Goal: Transaction & Acquisition: Purchase product/service

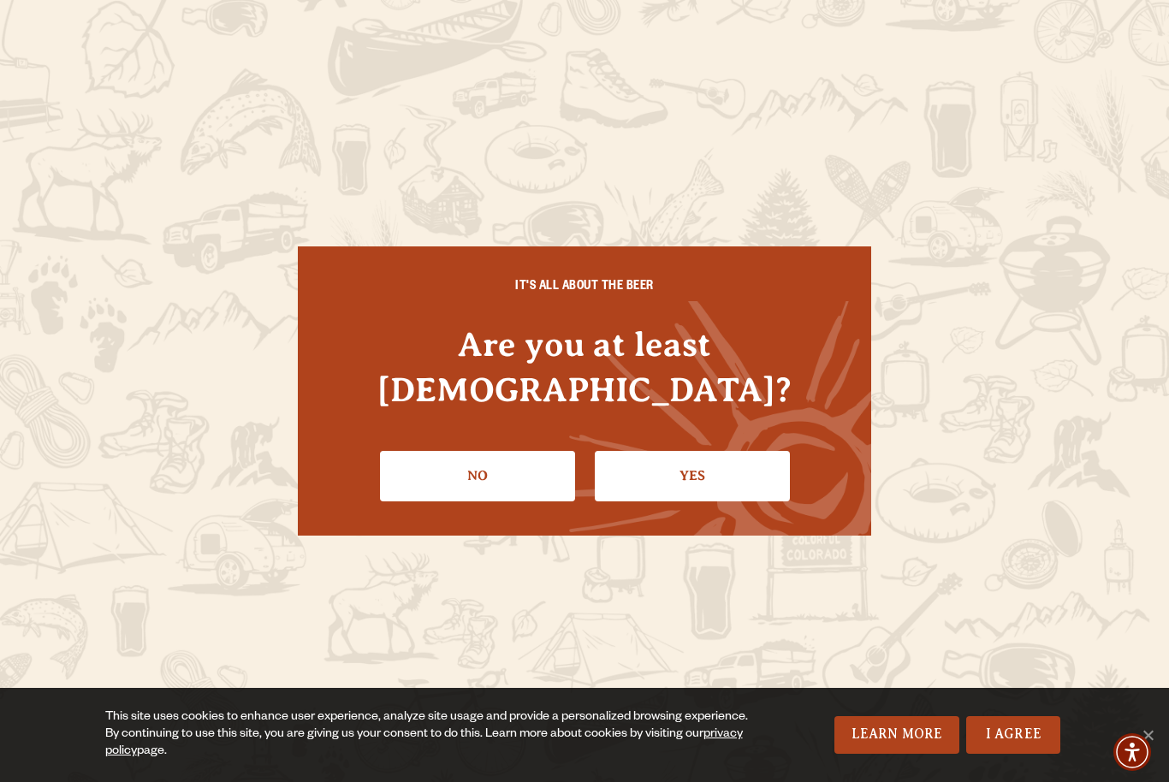
click at [708, 451] on link "Yes" at bounding box center [692, 476] width 195 height 50
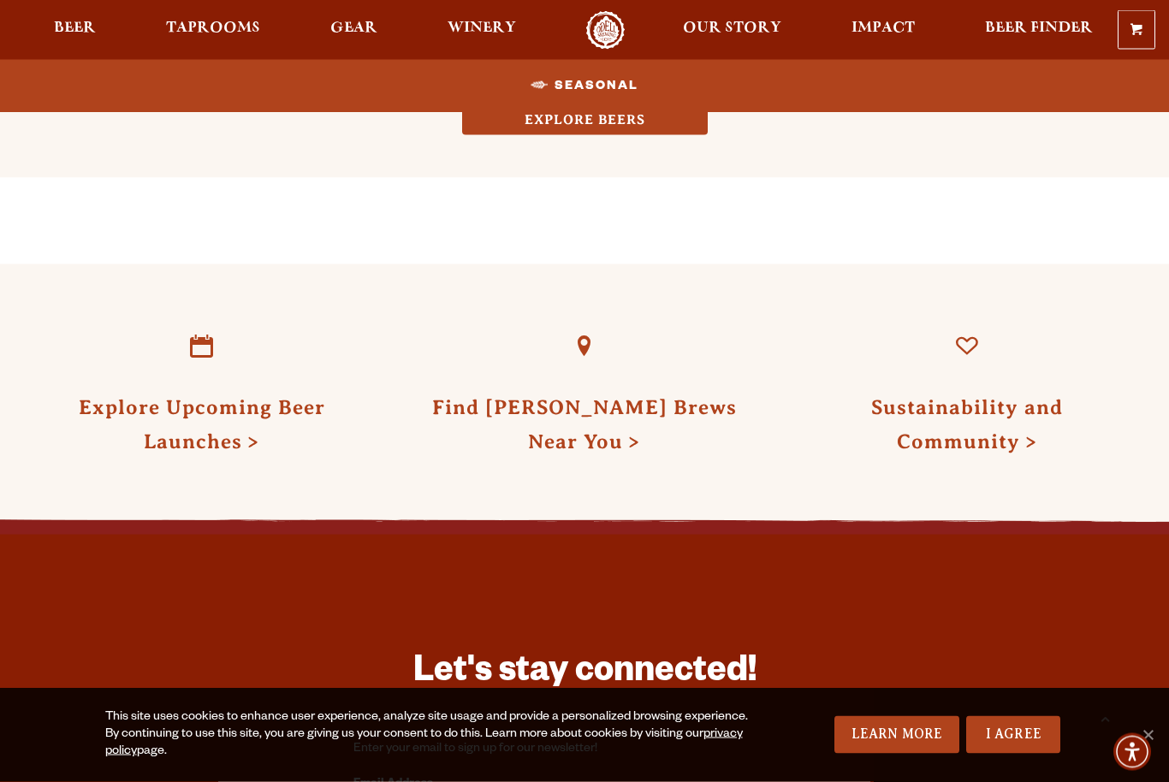
scroll to position [1711, 0]
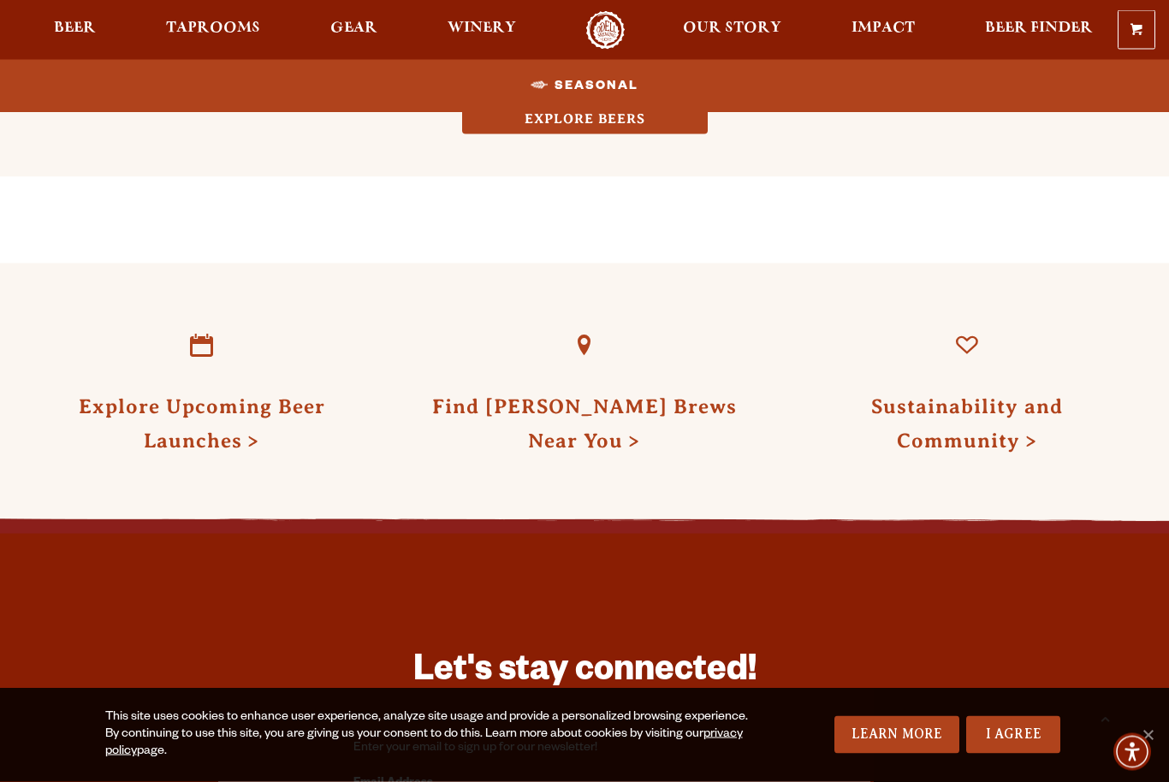
click at [210, 424] on link "Explore Upcoming Beer Launches" at bounding box center [202, 423] width 246 height 56
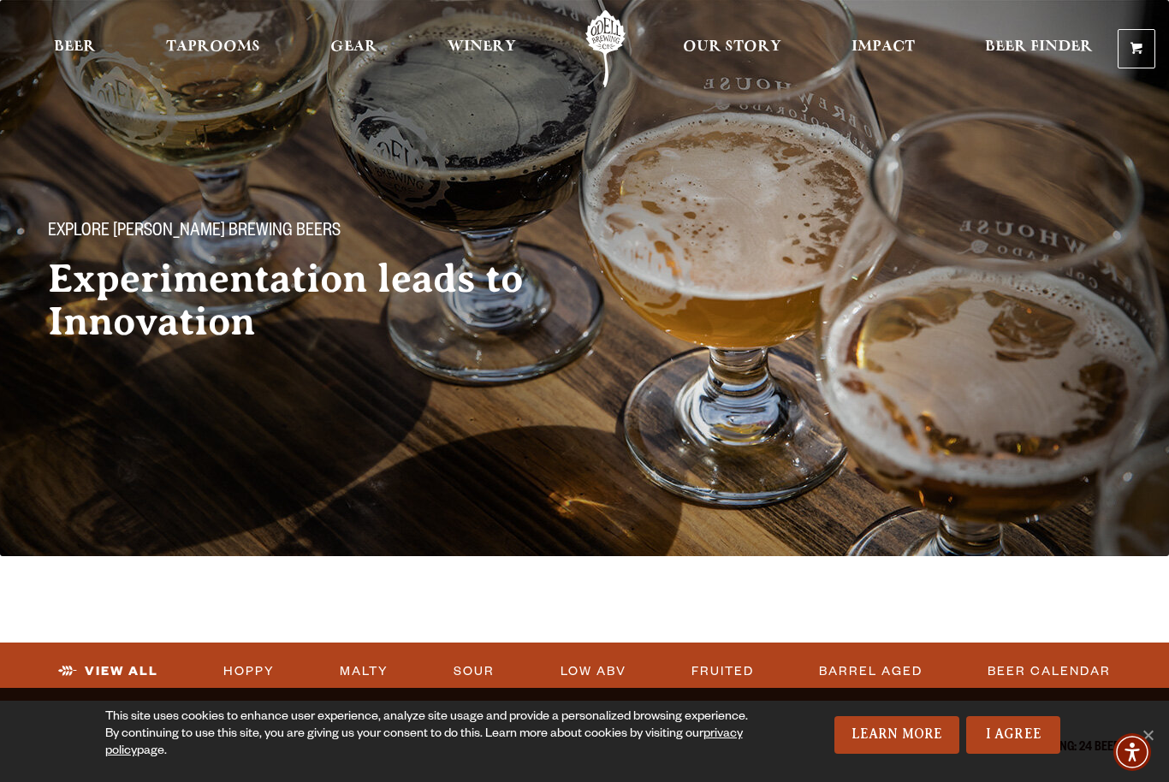
click at [68, 54] on span "Beer" at bounding box center [75, 47] width 42 height 14
click at [226, 46] on span "Taprooms" at bounding box center [213, 47] width 94 height 14
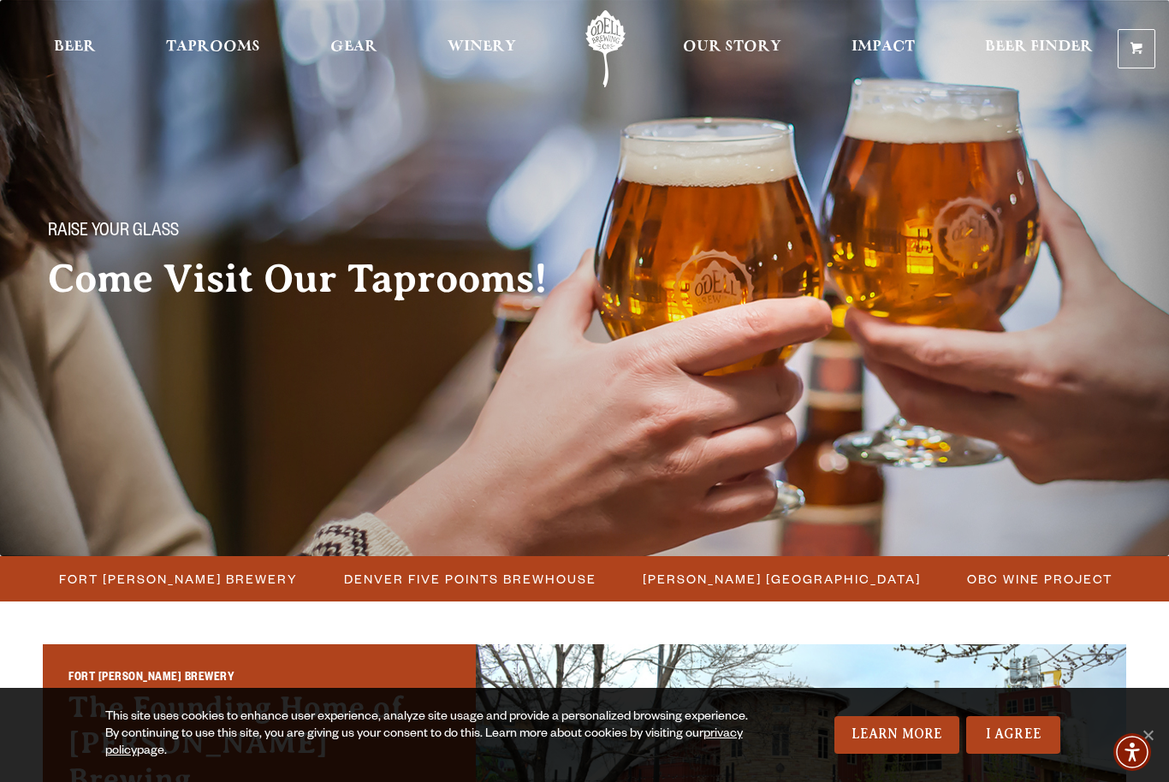
click at [1020, 50] on span "Beer Finder" at bounding box center [1039, 47] width 108 height 14
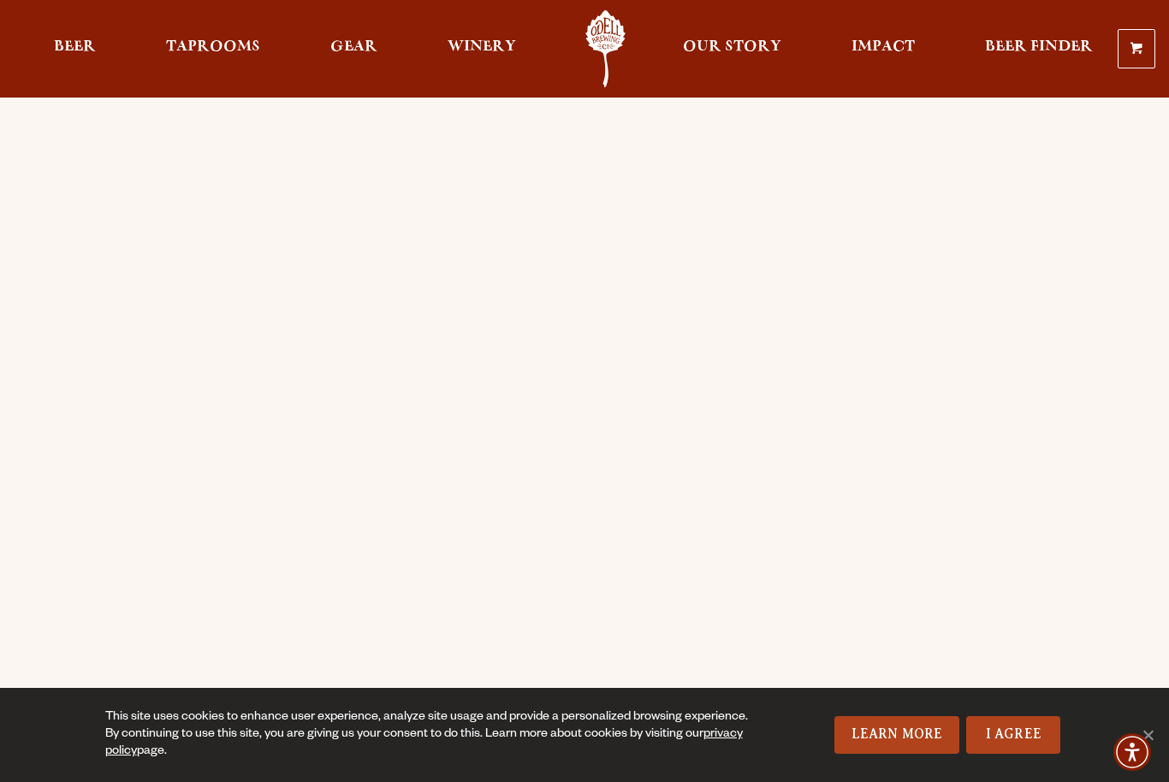
click at [71, 40] on span "Beer" at bounding box center [75, 47] width 42 height 14
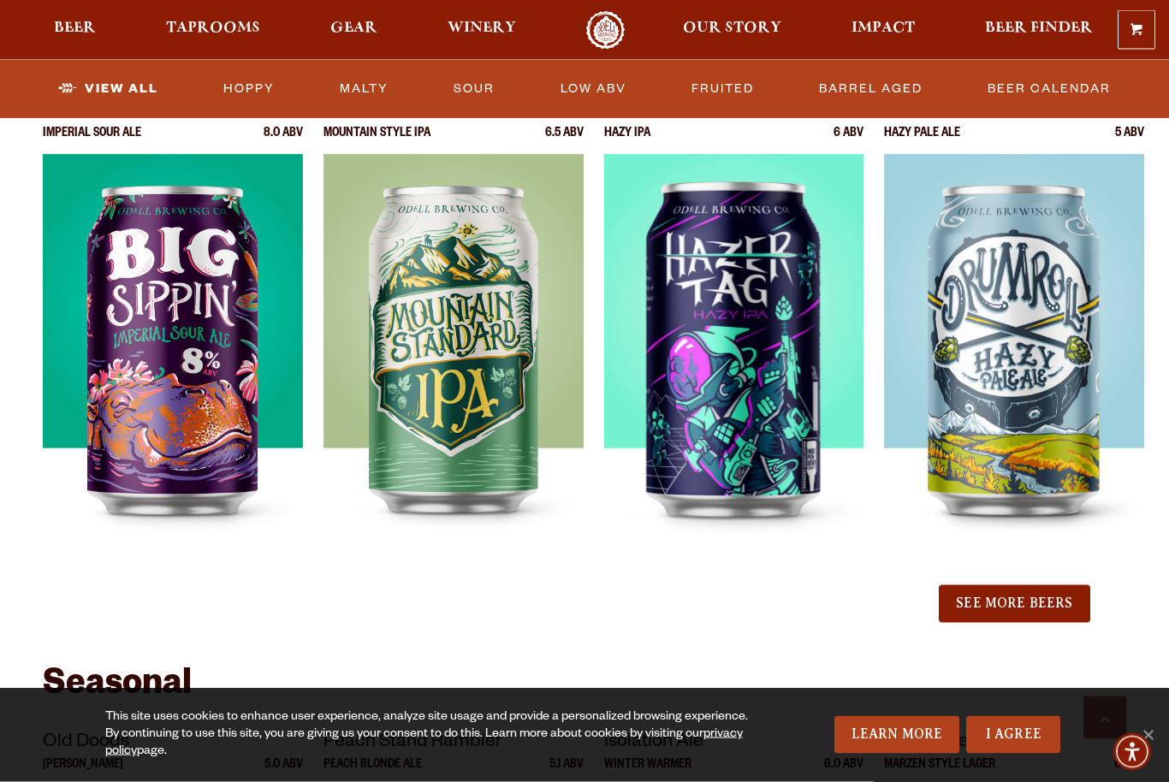
scroll to position [1773, 0]
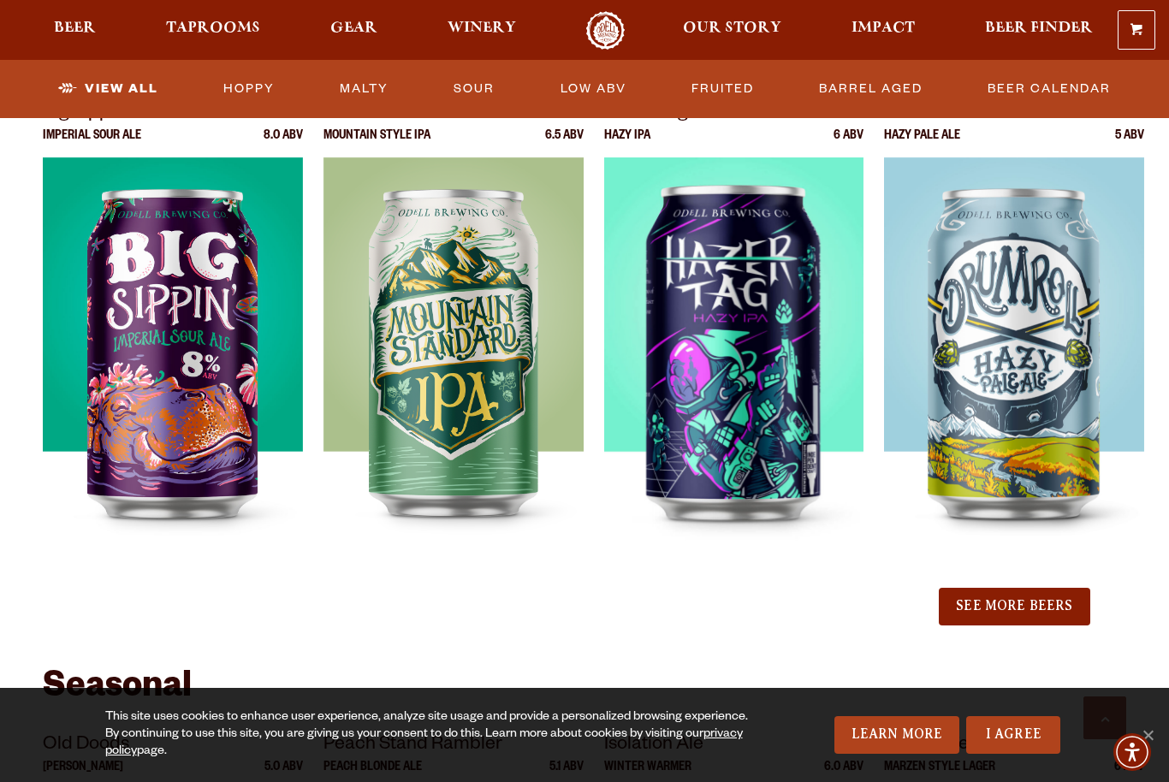
click at [745, 396] on img at bounding box center [734, 371] width 260 height 428
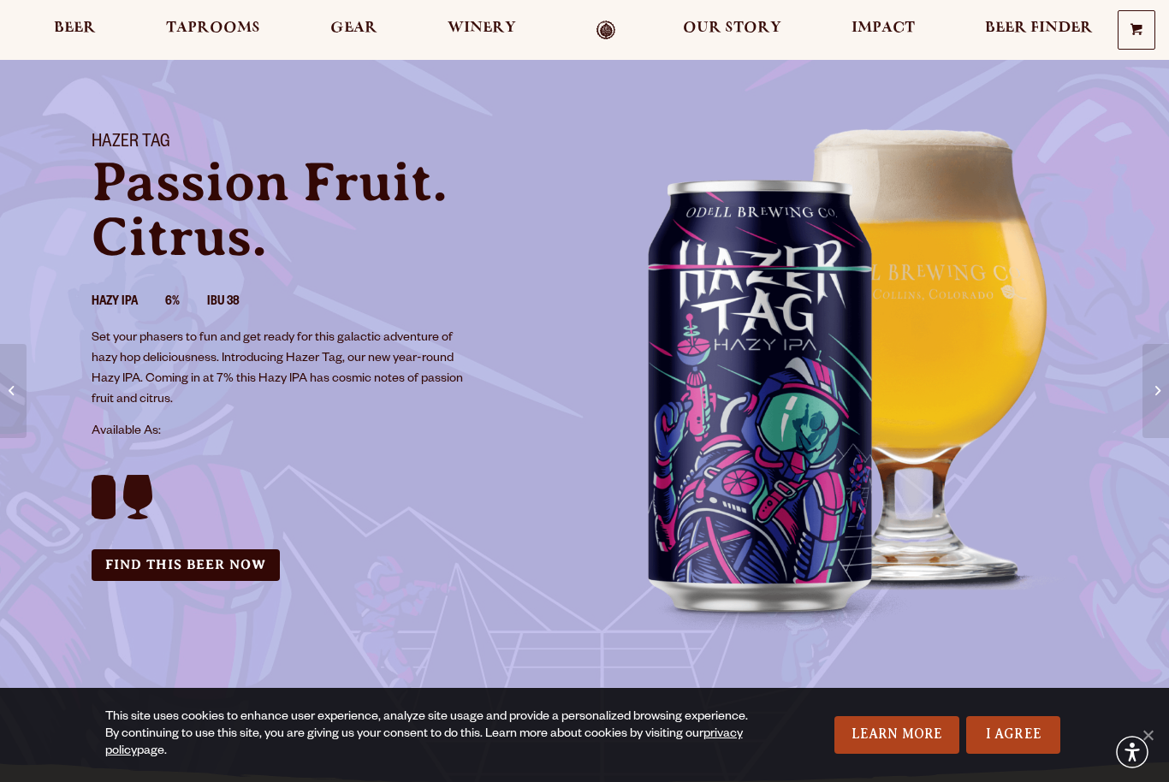
scroll to position [157, 0]
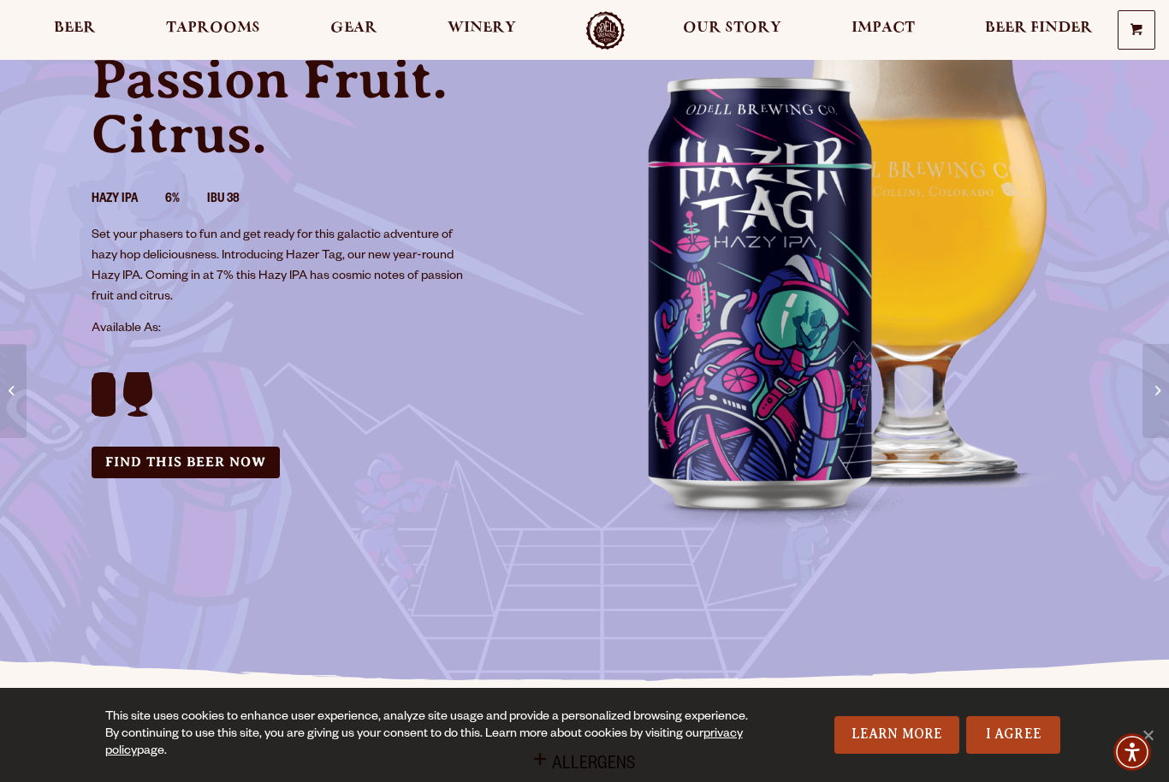
click at [193, 461] on link "Find this Beer Now" at bounding box center [186, 463] width 188 height 32
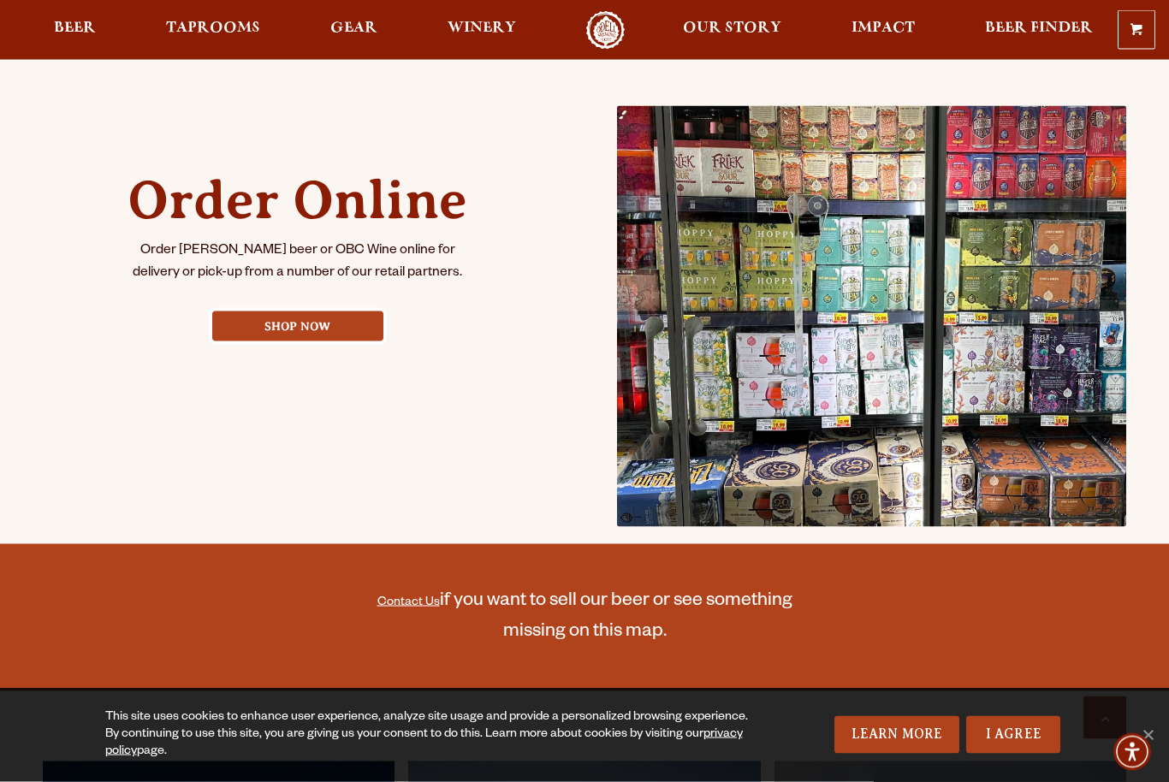
scroll to position [728, 0]
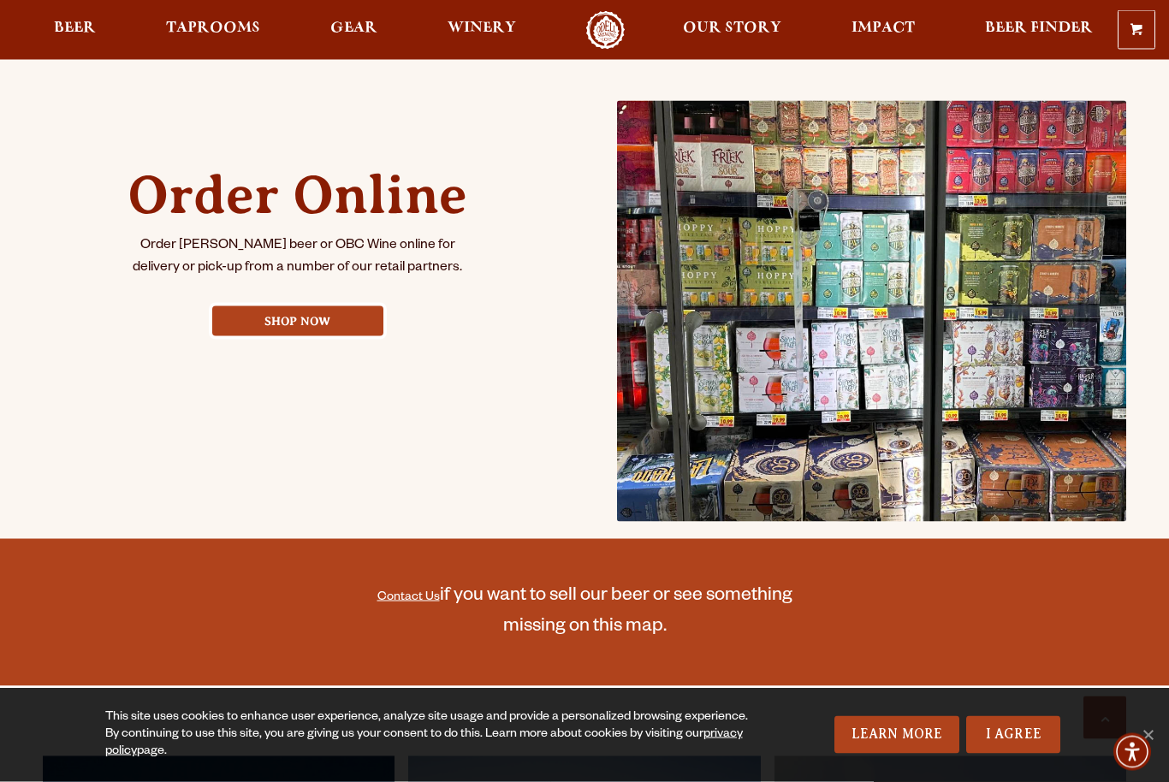
click at [285, 332] on link "Shop Now" at bounding box center [297, 321] width 171 height 30
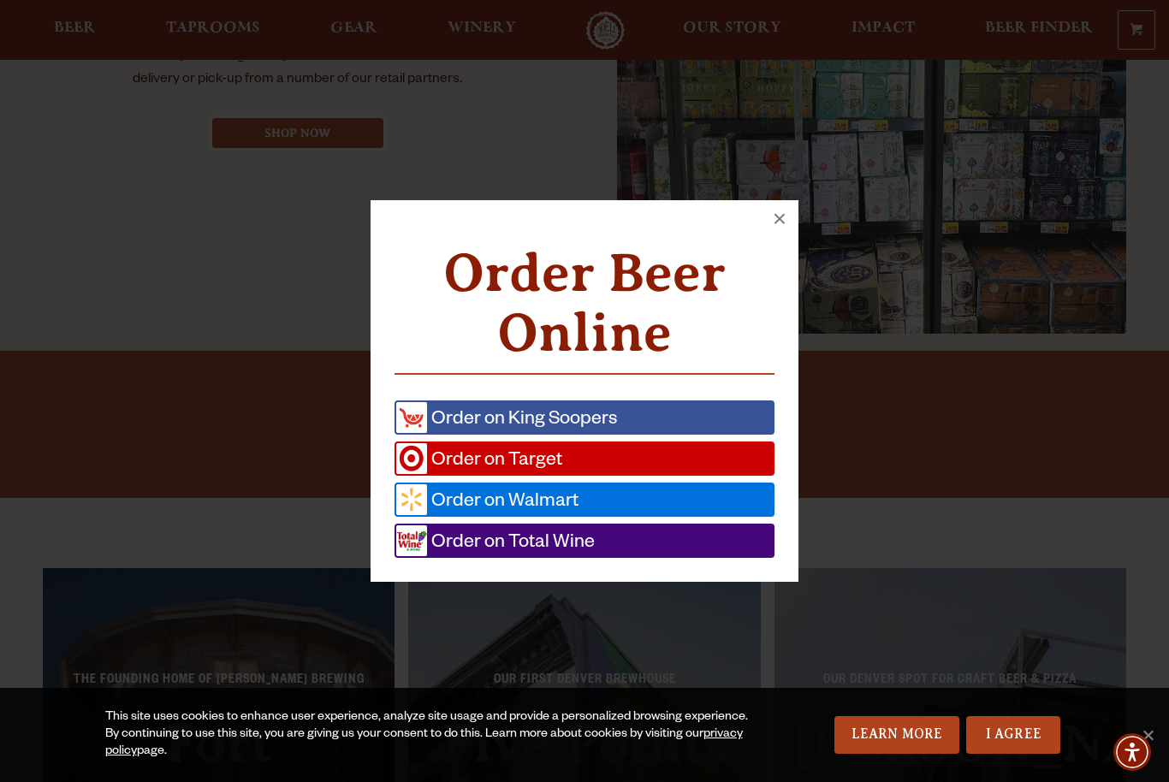
scroll to position [919, 0]
click at [614, 558] on link "Order on Total Wine" at bounding box center [584, 541] width 380 height 34
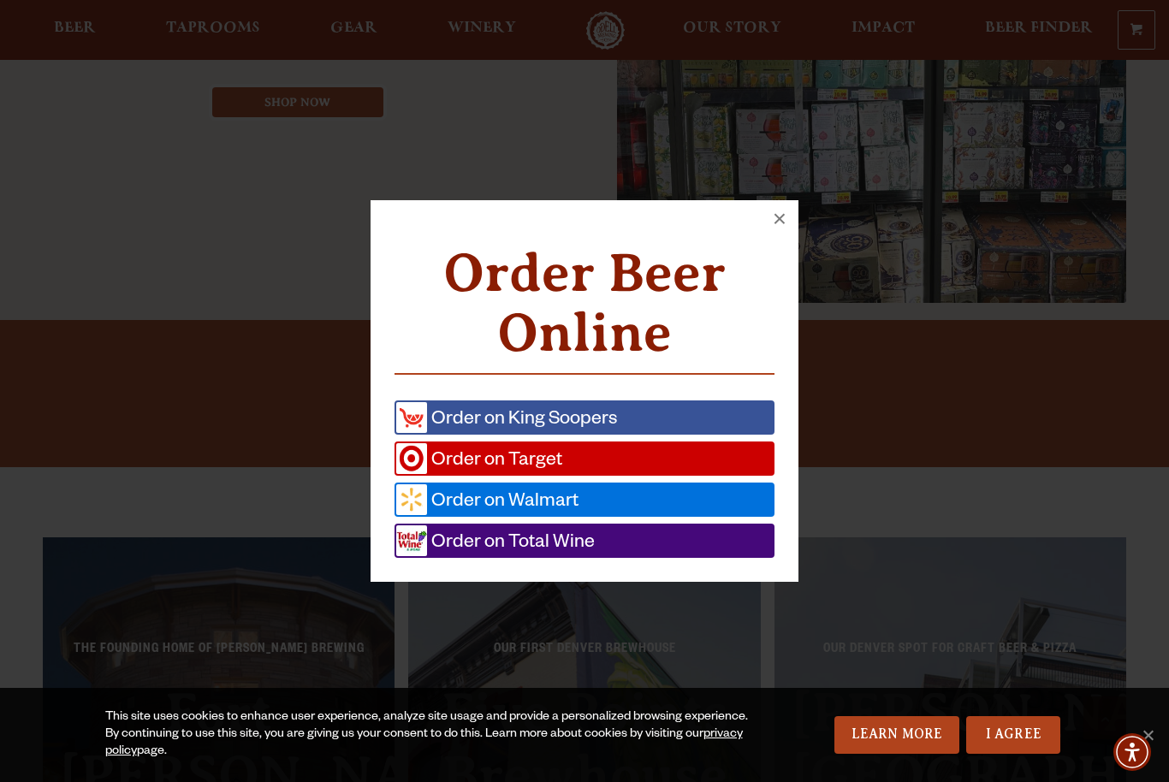
click at [638, 419] on link "Order on King Soopers" at bounding box center [584, 417] width 380 height 34
click at [624, 461] on link "Order on Target" at bounding box center [584, 459] width 380 height 34
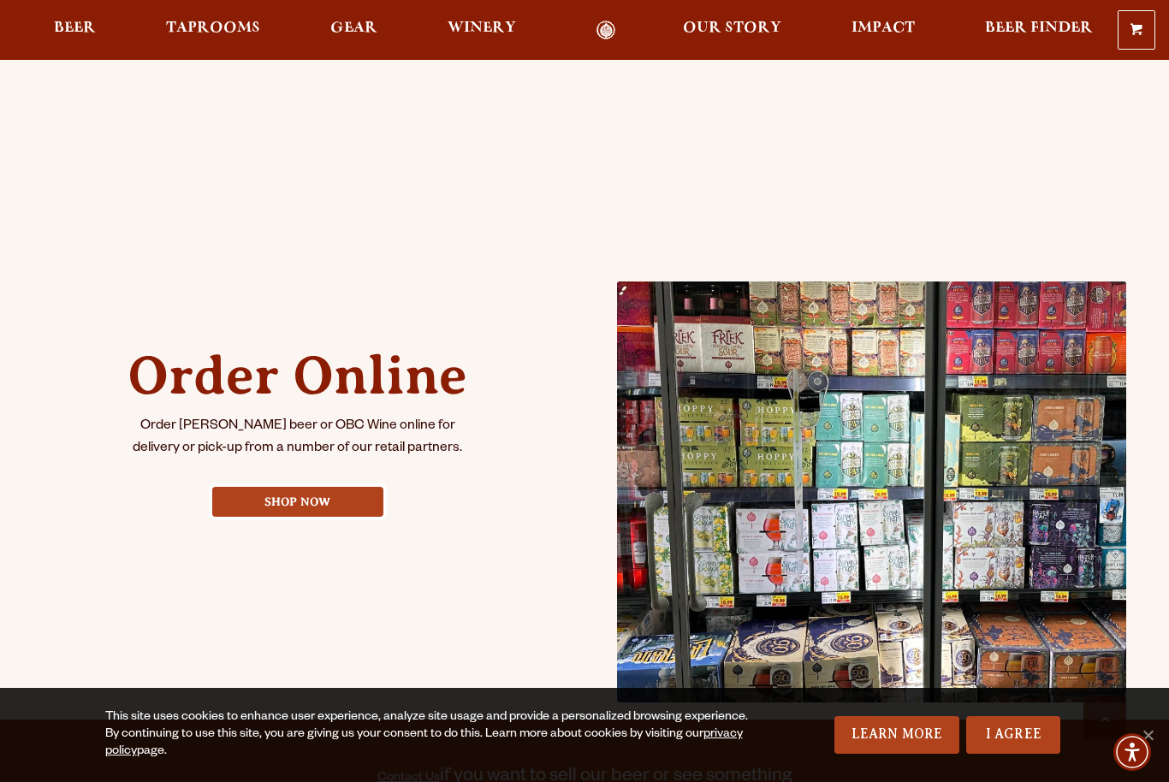
scroll to position [561, 0]
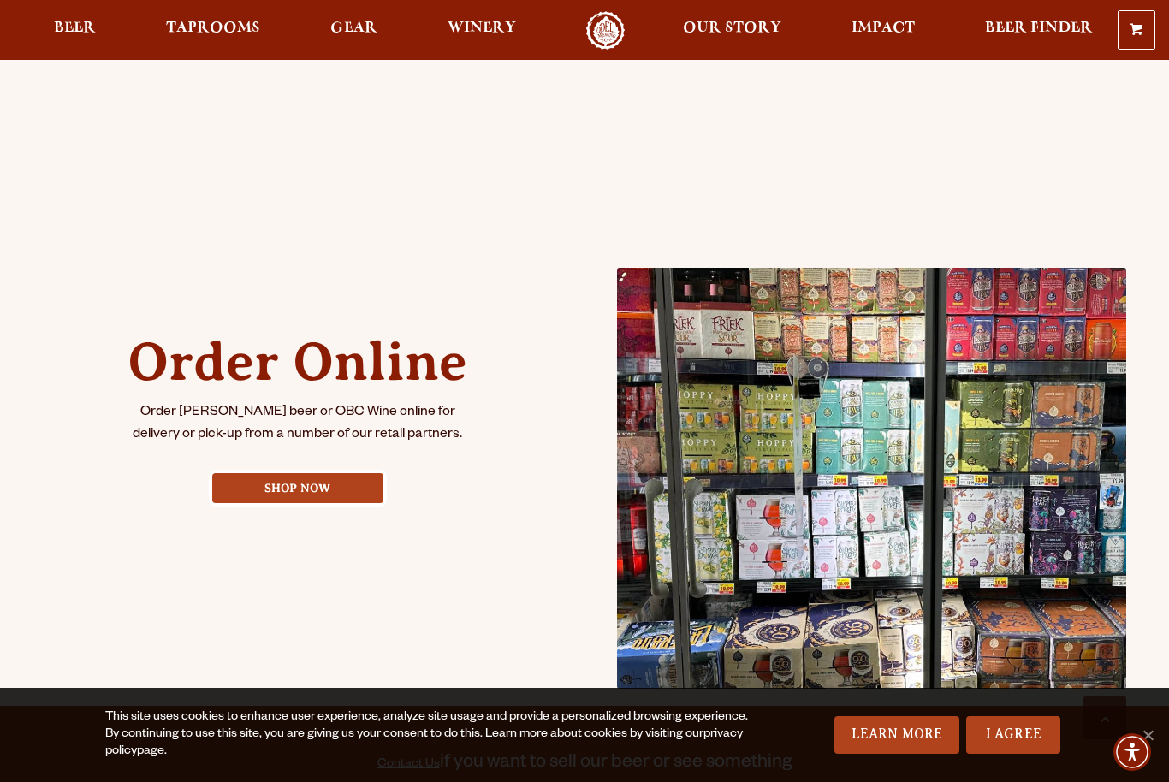
click at [292, 490] on link "Shop Now" at bounding box center [297, 488] width 171 height 30
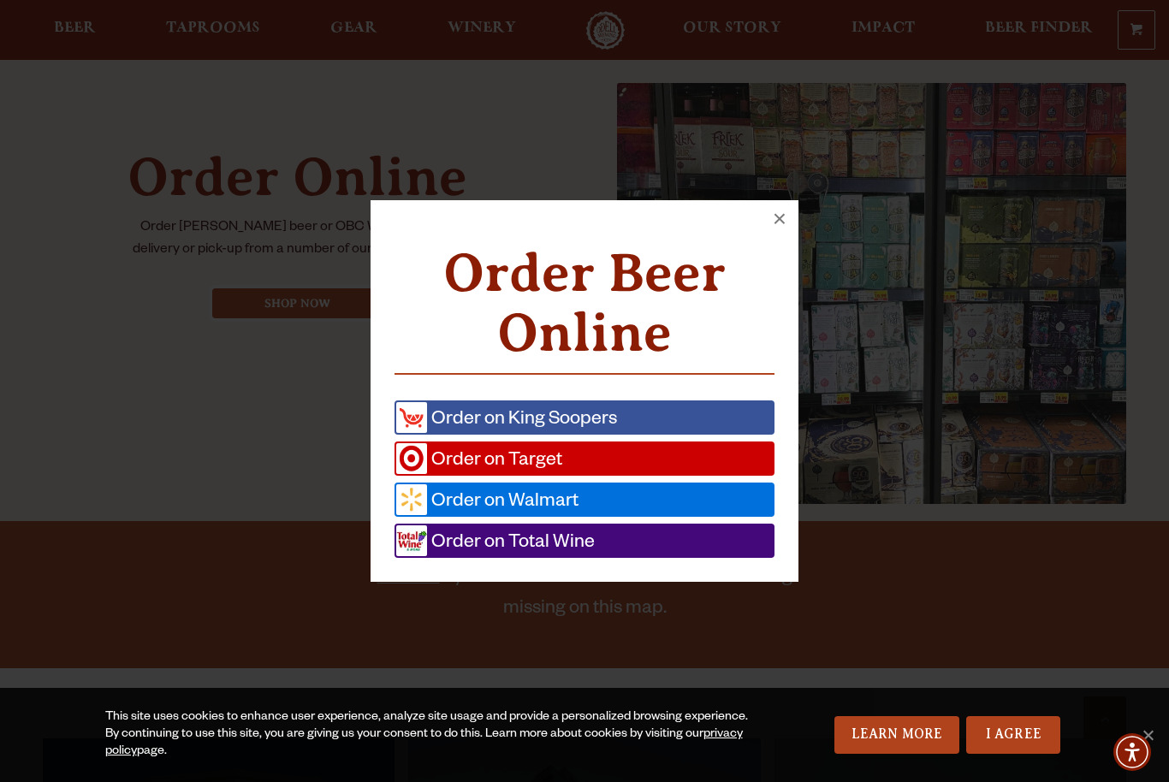
scroll to position [751, 0]
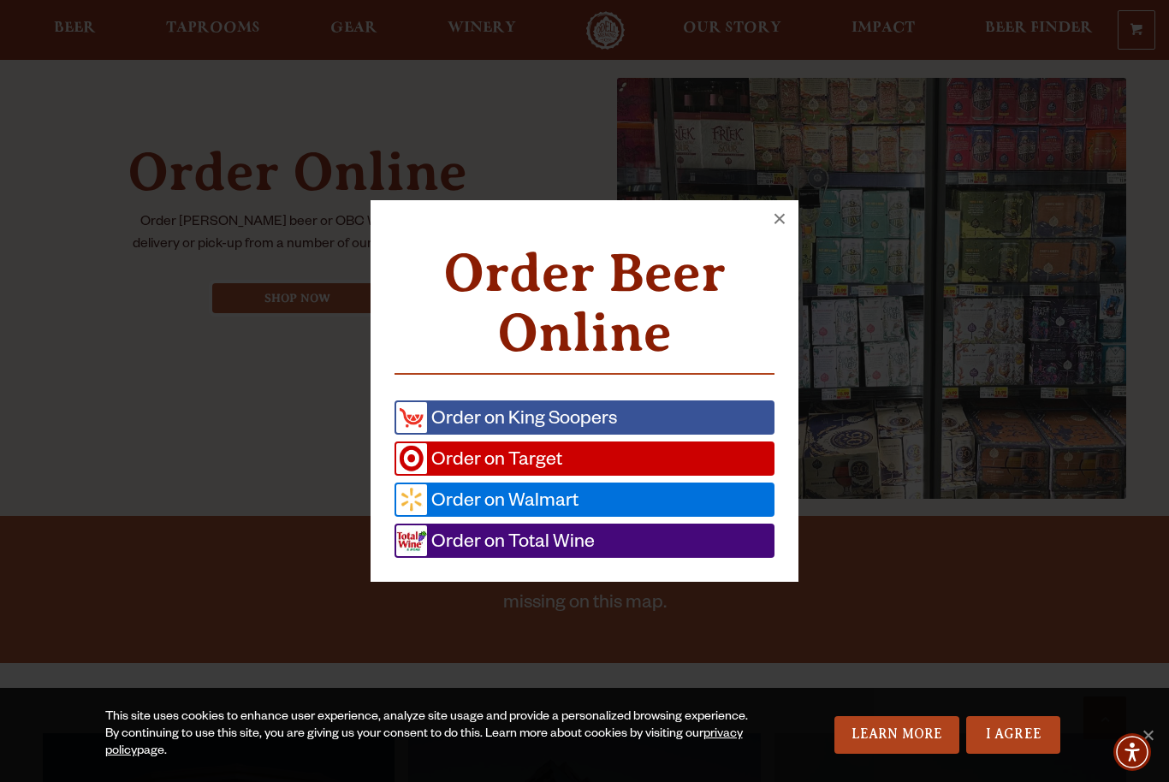
click at [615, 517] on link "Order on Walmart" at bounding box center [584, 500] width 380 height 34
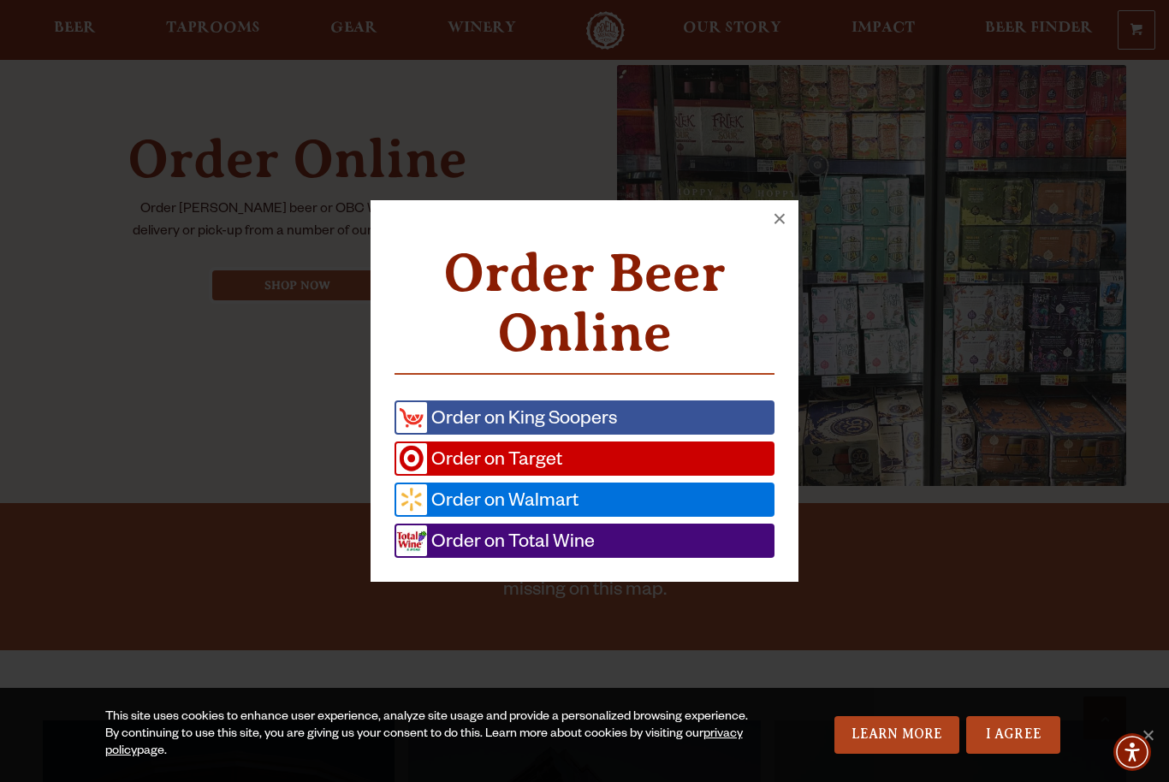
click at [772, 238] on button "×" at bounding box center [780, 219] width 38 height 38
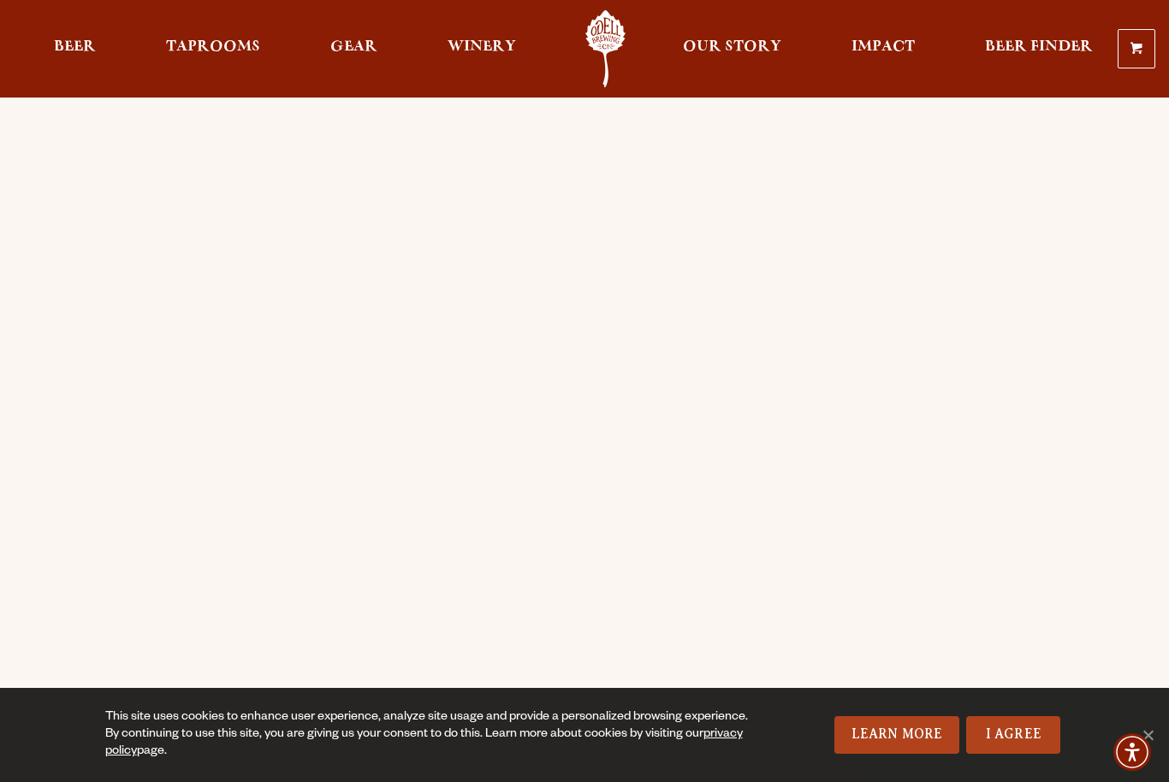
scroll to position [0, 0]
